Goal: Task Accomplishment & Management: Complete application form

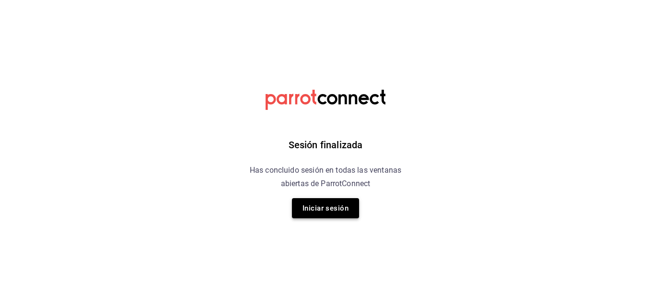
click at [328, 205] on button "Iniciar sesión" at bounding box center [325, 208] width 67 height 20
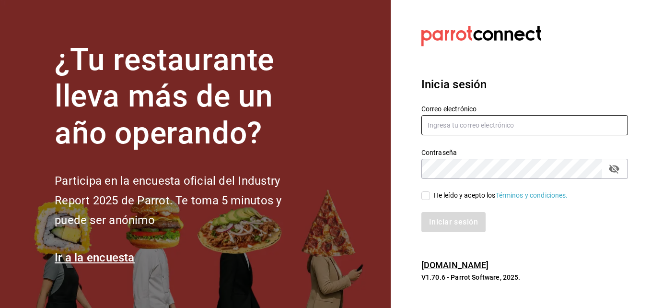
type input "[EMAIL_ADDRESS][DOMAIN_NAME]"
click at [426, 195] on input "He leído y acepto los Términos y condiciones." at bounding box center [425, 195] width 9 height 9
checkbox input "true"
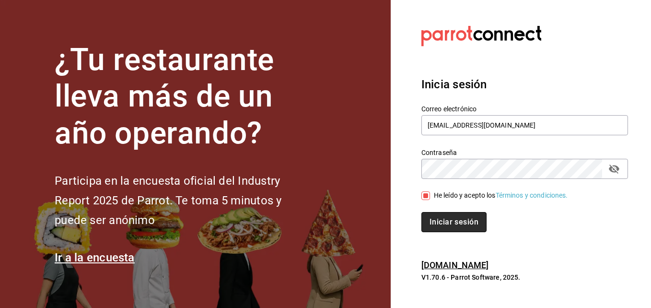
click at [439, 218] on button "Iniciar sesión" at bounding box center [453, 222] width 65 height 20
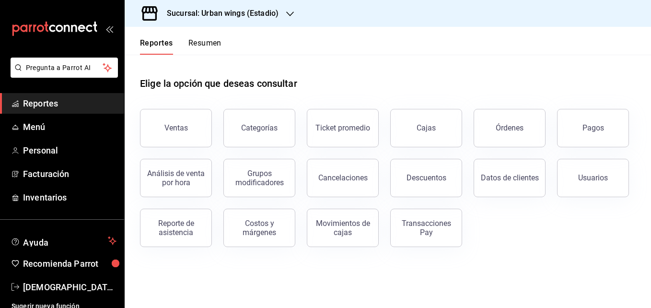
click at [285, 12] on div "Sucursal: Urban wings (Estadio)" at bounding box center [214, 13] width 165 height 27
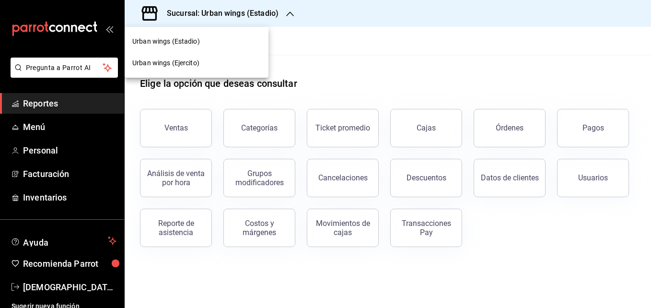
click at [285, 12] on div at bounding box center [325, 154] width 651 height 308
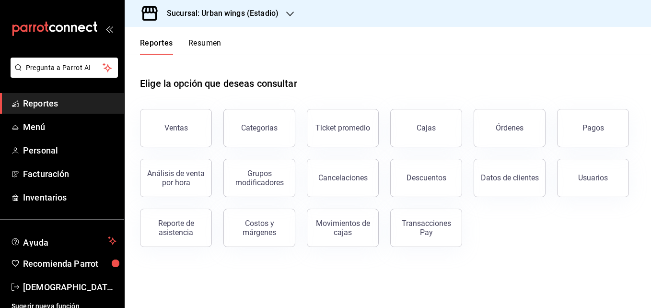
click at [107, 29] on icon "open_drawer_menu" at bounding box center [109, 29] width 8 height 8
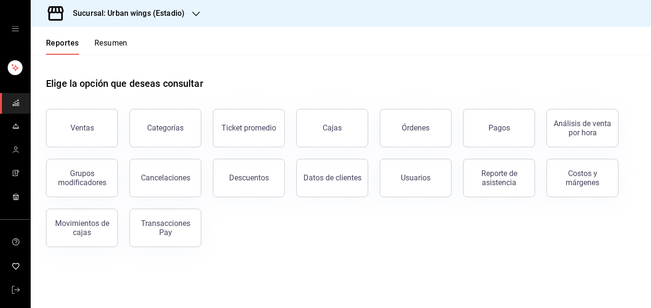
click at [14, 23] on div "mailbox folders" at bounding box center [15, 29] width 30 height 58
click at [14, 285] on span "mailbox folders" at bounding box center [16, 290] width 8 height 13
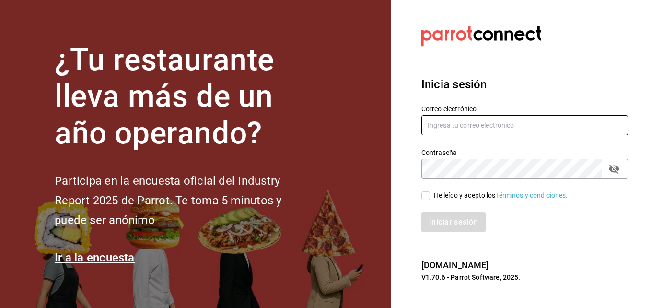
type input "[EMAIL_ADDRESS][DOMAIN_NAME]"
click at [430, 194] on span "He leído y acepto los Términos y condiciones." at bounding box center [499, 195] width 138 height 10
click at [430, 194] on input "He leído y acepto los Términos y condiciones." at bounding box center [425, 195] width 9 height 9
checkbox input "true"
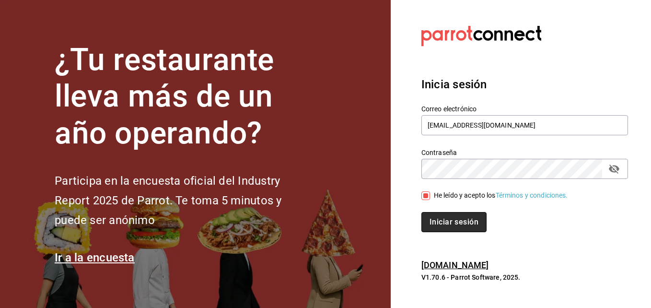
click at [441, 216] on button "Iniciar sesión" at bounding box center [453, 222] width 65 height 20
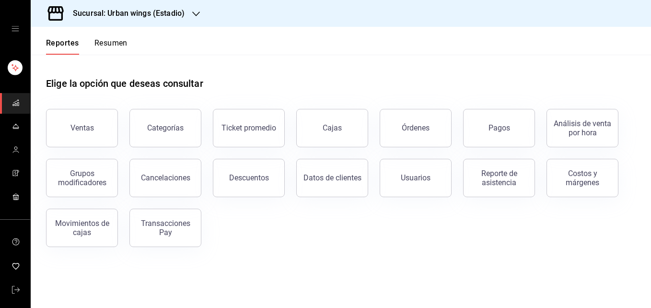
click at [186, 11] on div "Sucursal: Urban wings (Estadio)" at bounding box center [120, 13] width 165 height 27
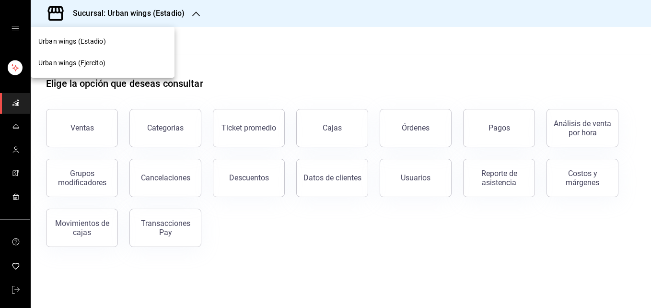
click at [313, 65] on div at bounding box center [325, 154] width 651 height 308
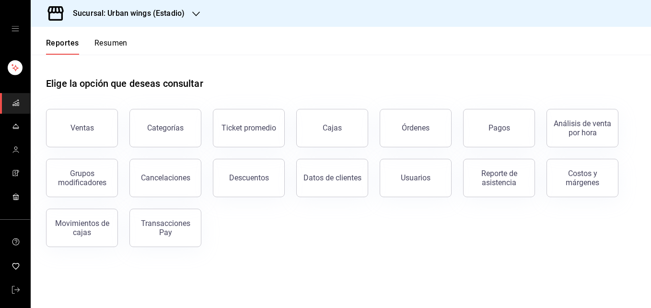
click at [17, 101] on icon "mailbox folders" at bounding box center [16, 103] width 8 height 8
click at [13, 28] on icon "open drawer" at bounding box center [16, 29] width 8 height 8
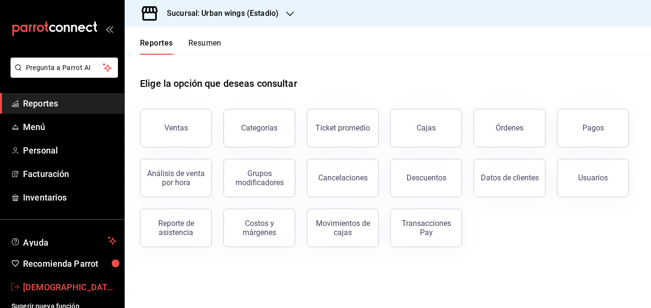
click at [35, 282] on span "Christian Mar" at bounding box center [69, 286] width 93 height 13
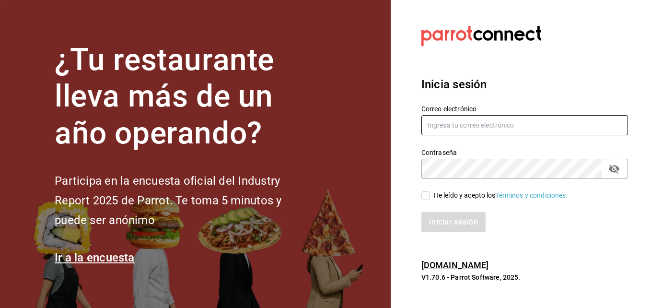
type input "[EMAIL_ADDRESS][DOMAIN_NAME]"
click at [428, 193] on input "He leído y acepto los Términos y condiciones." at bounding box center [425, 195] width 9 height 9
checkbox input "true"
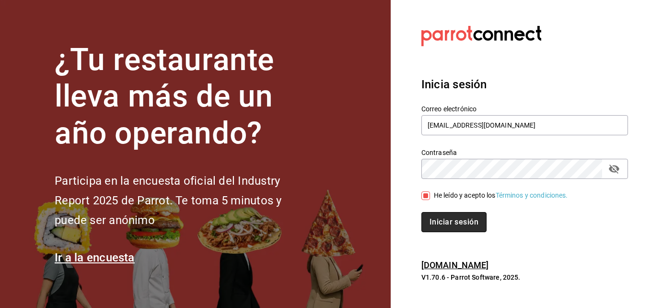
click at [432, 218] on button "Iniciar sesión" at bounding box center [453, 222] width 65 height 20
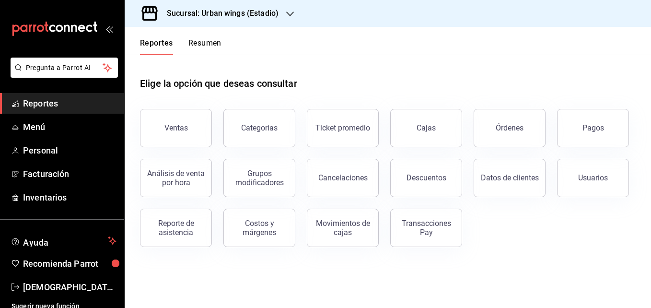
click at [287, 17] on icon "button" at bounding box center [290, 14] width 8 height 8
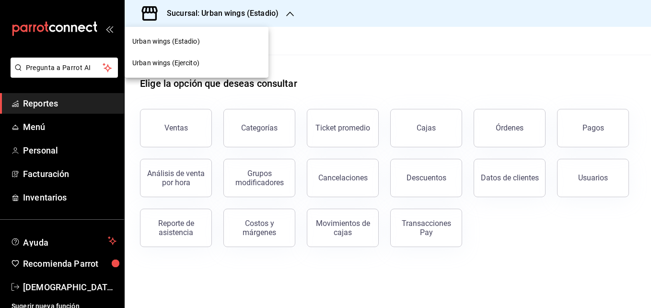
click at [287, 17] on div at bounding box center [325, 154] width 651 height 308
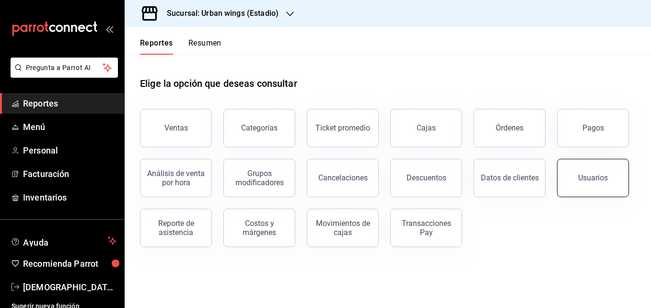
click at [580, 181] on div "Usuarios" at bounding box center [593, 177] width 30 height 9
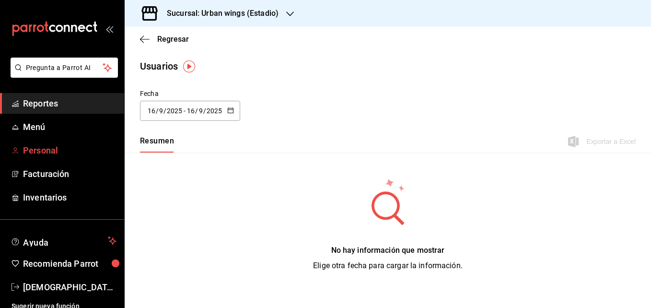
click at [58, 145] on span "Personal" at bounding box center [69, 150] width 93 height 13
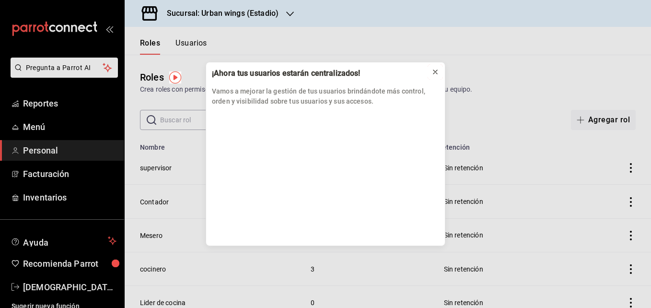
click at [436, 72] on icon at bounding box center [435, 72] width 8 height 8
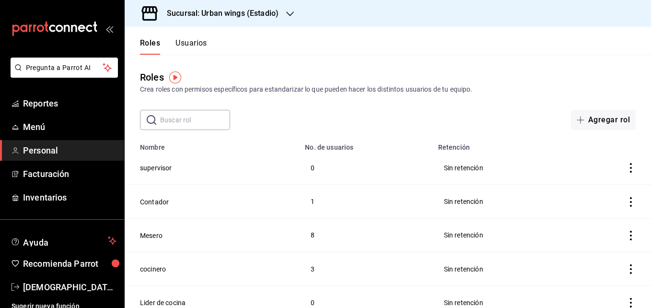
click at [196, 49] on button "Usuarios" at bounding box center [191, 46] width 32 height 16
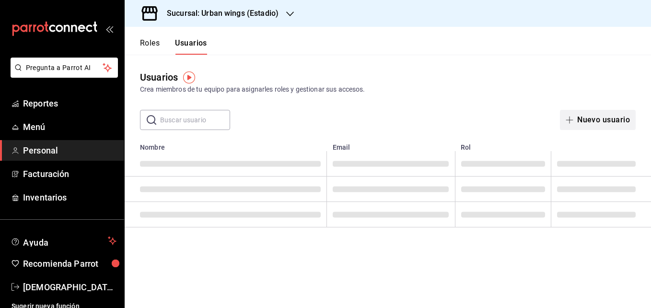
click at [619, 116] on button "Nuevo usuario" at bounding box center [598, 120] width 76 height 20
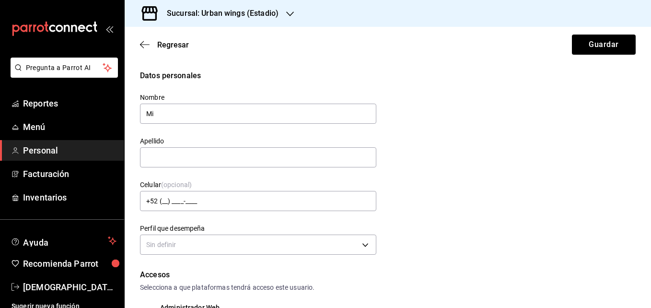
type input "M"
drag, startPoint x: 214, startPoint y: 110, endPoint x: 182, endPoint y: 115, distance: 32.5
click at [182, 115] on input "Amarantha Zaleta" at bounding box center [258, 114] width 236 height 20
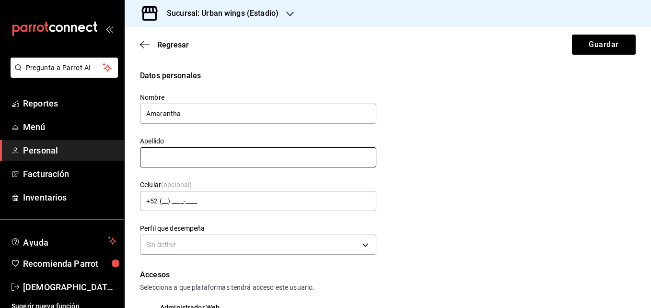
type input "Amarantha"
click at [155, 159] on input "text" at bounding box center [258, 157] width 236 height 20
paste input "Zaleta"
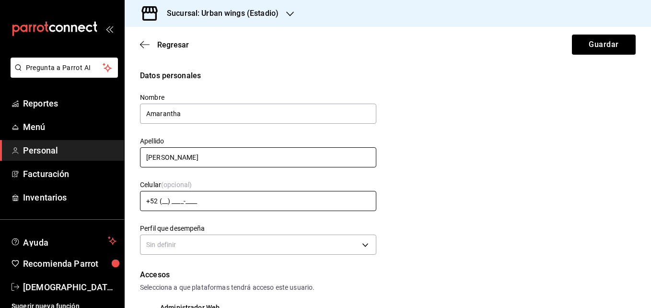
type input "Zaleta"
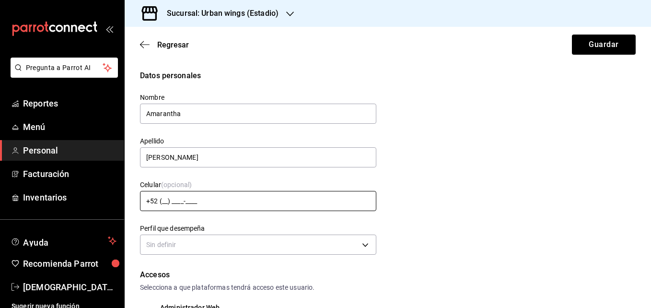
click at [168, 198] on input "+52 (__) ____-____" at bounding box center [258, 201] width 236 height 20
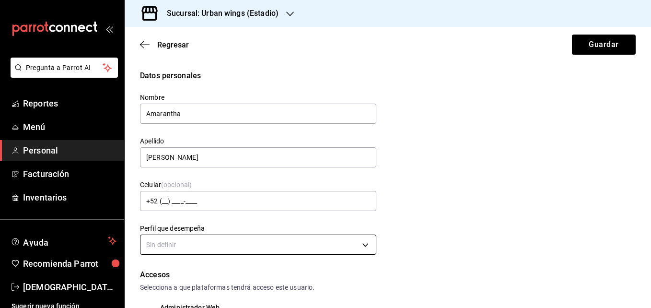
click at [198, 243] on body "Pregunta a Parrot AI Reportes Menú Personal Facturación Inventarios Ayuda Recom…" at bounding box center [325, 154] width 651 height 308
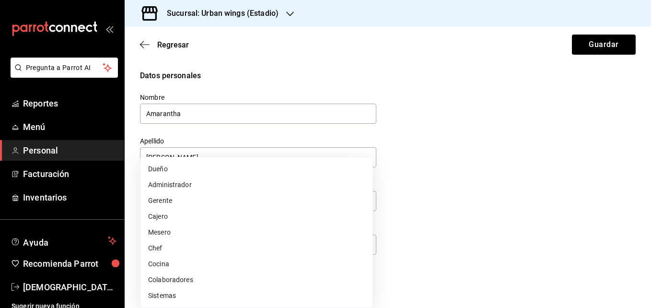
click at [181, 236] on li "Mesero" at bounding box center [256, 232] width 232 height 16
type input "WAITER"
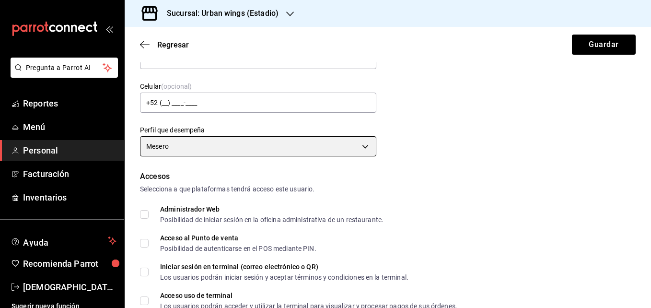
scroll to position [107, 0]
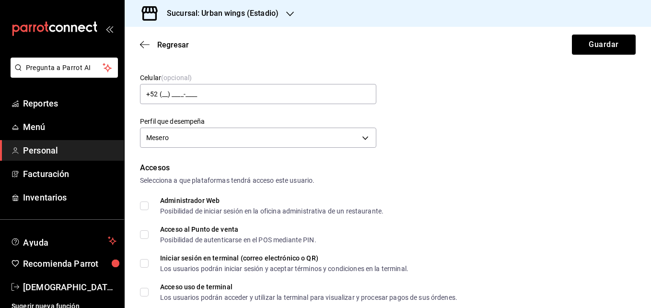
click at [149, 206] on span "Administrador Web Posibilidad de iniciar sesión en la oficina administrativa de…" at bounding box center [266, 205] width 235 height 17
click at [149, 206] on input "Administrador Web Posibilidad de iniciar sesión en la oficina administrativa de…" at bounding box center [144, 205] width 9 height 9
checkbox input "true"
click at [140, 236] on input "Acceso al Punto de venta Posibilidad de autenticarse en el POS mediante PIN." at bounding box center [144, 234] width 9 height 9
checkbox input "true"
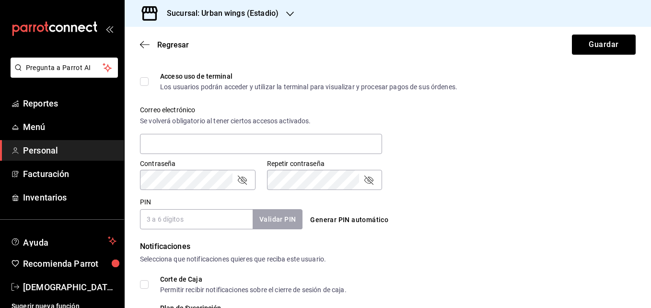
scroll to position [319, 0]
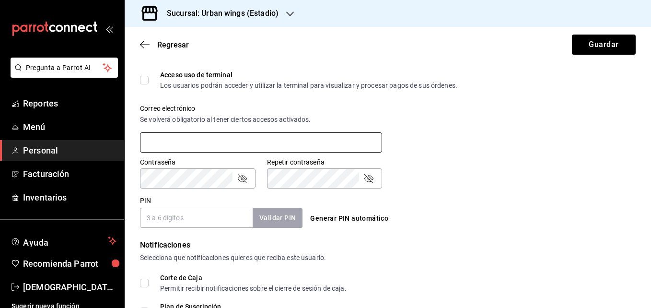
click at [302, 146] on input "text" at bounding box center [261, 142] width 242 height 20
type input "michellezaleta780@gmail.com"
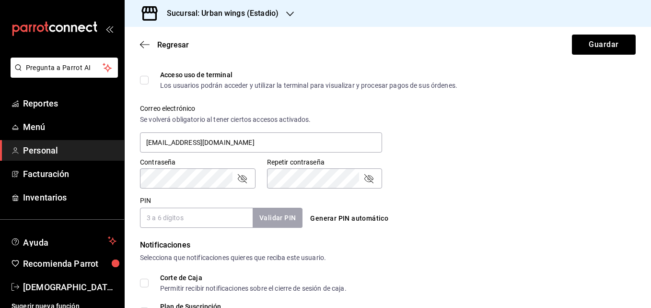
click at [241, 218] on input "PIN" at bounding box center [196, 217] width 113 height 20
type input "0202"
click at [288, 214] on button "Validar PIN" at bounding box center [277, 217] width 51 height 21
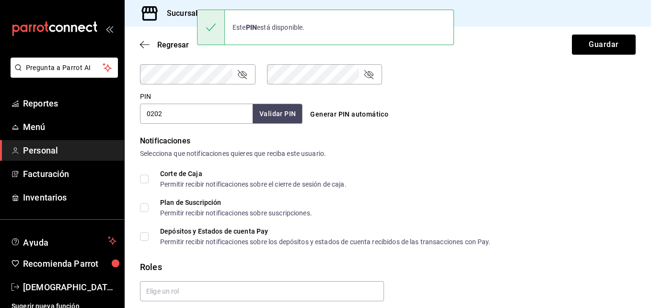
scroll to position [458, 0]
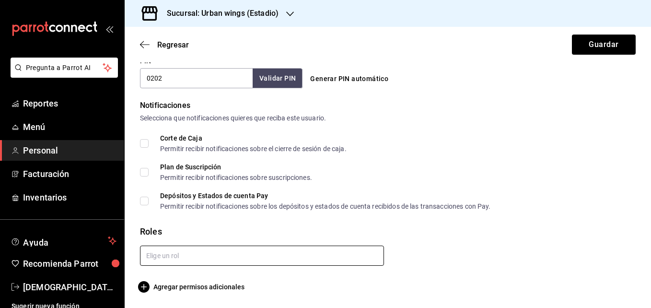
click at [197, 256] on input "text" at bounding box center [262, 255] width 244 height 20
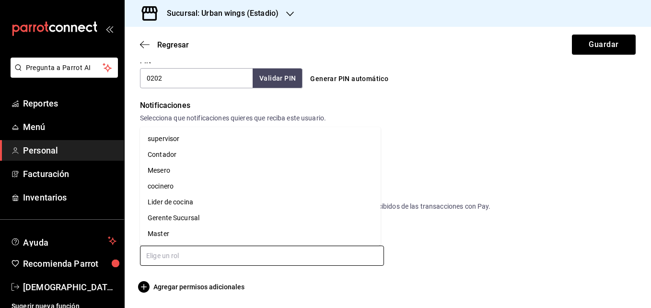
click at [184, 172] on li "Mesero" at bounding box center [260, 170] width 241 height 16
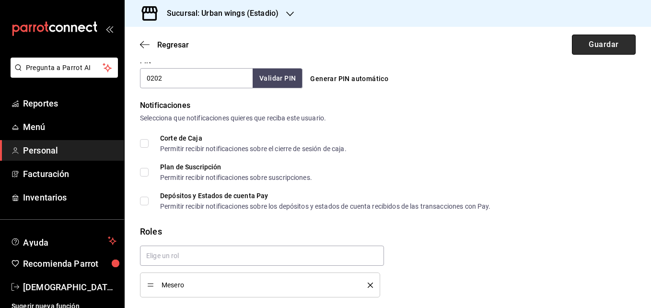
click at [605, 43] on button "Guardar" at bounding box center [604, 45] width 64 height 20
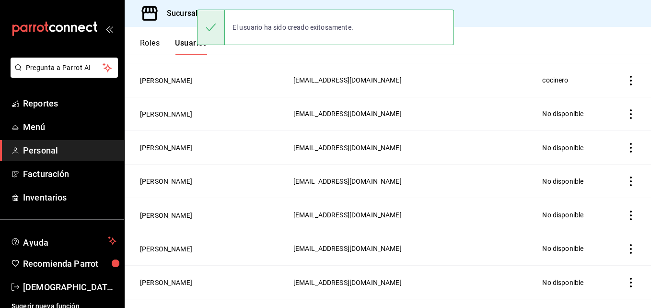
scroll to position [492, 0]
